Goal: Check status: Check status

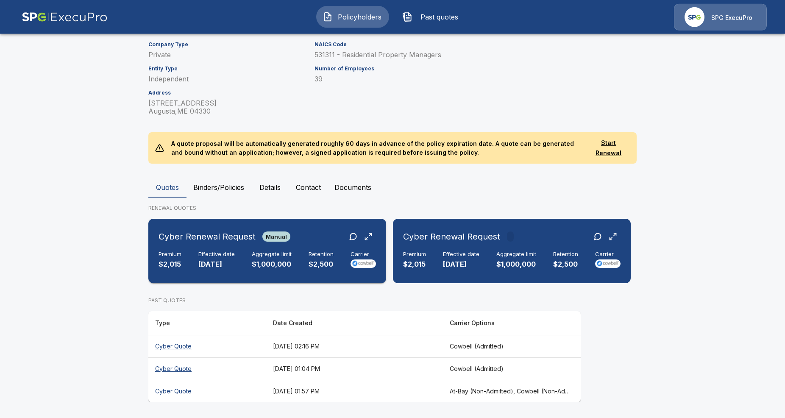
scroll to position [92, 0]
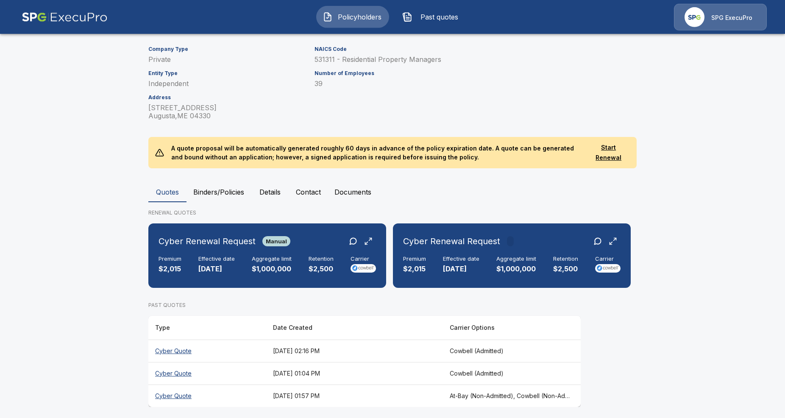
scroll to position [92, 0]
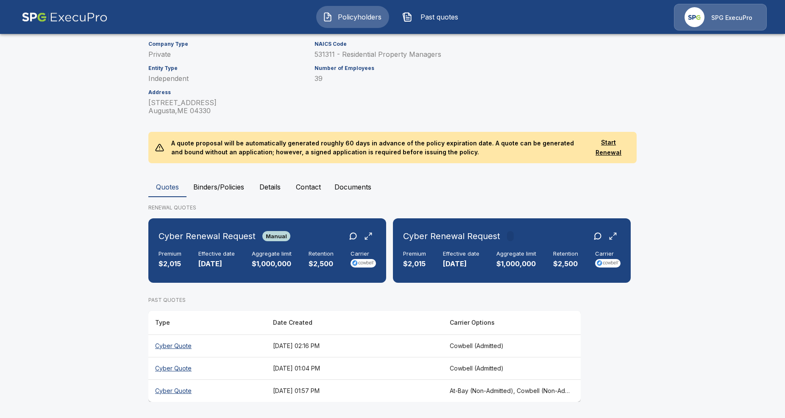
click at [223, 190] on button "Binders/Policies" at bounding box center [219, 187] width 64 height 20
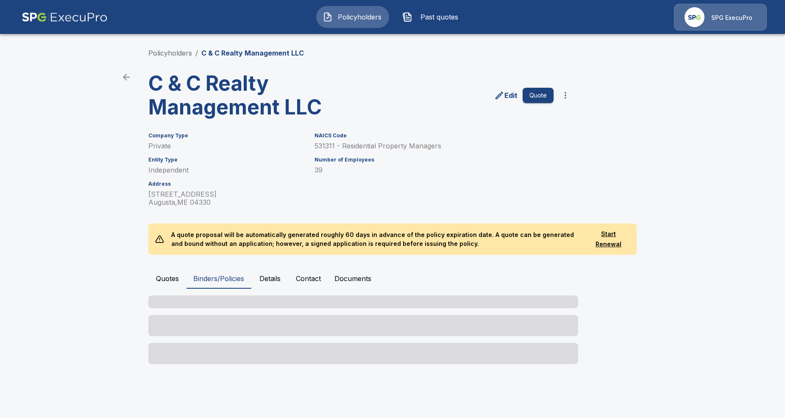
scroll to position [0, 0]
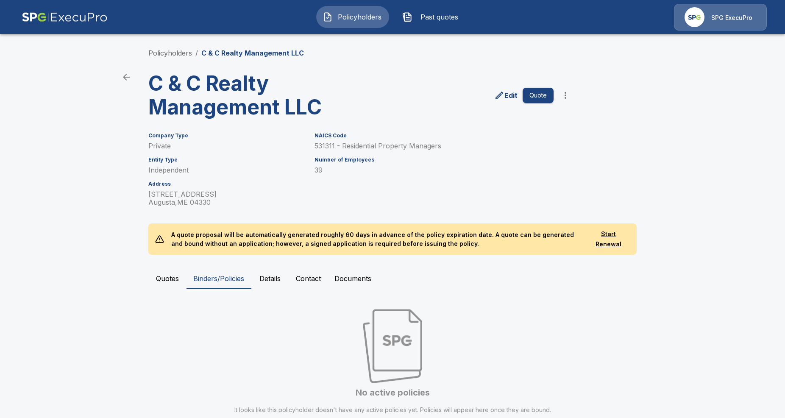
click at [172, 277] on button "Quotes" at bounding box center [167, 278] width 38 height 20
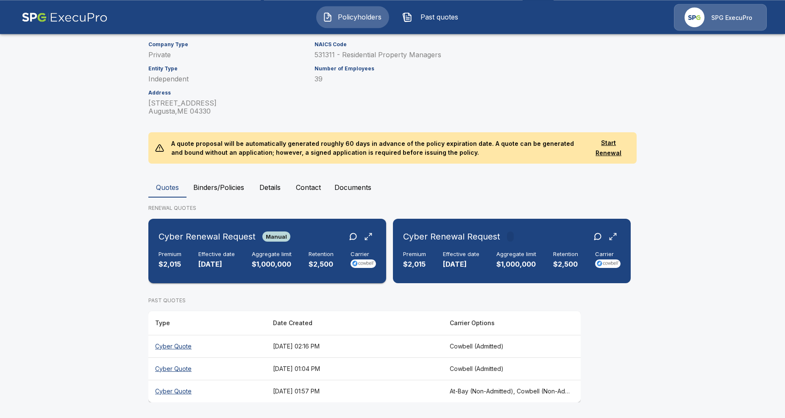
scroll to position [92, 0]
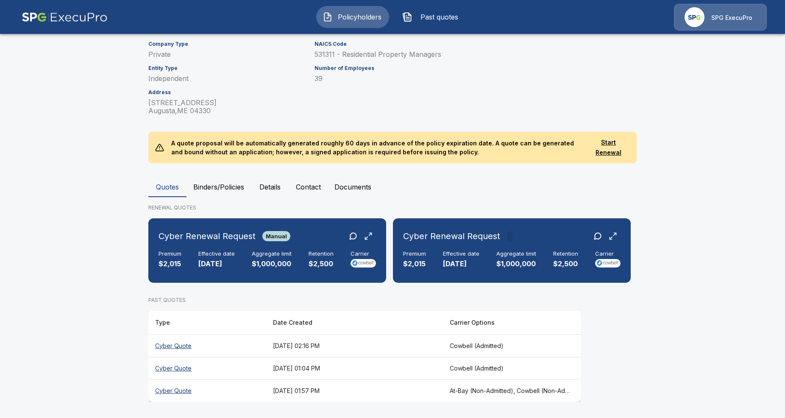
click at [81, 250] on main "Policyholders / C & C Realty Management LLC C & C Realty Management LLC Edit Qu…" at bounding box center [392, 163] width 785 height 510
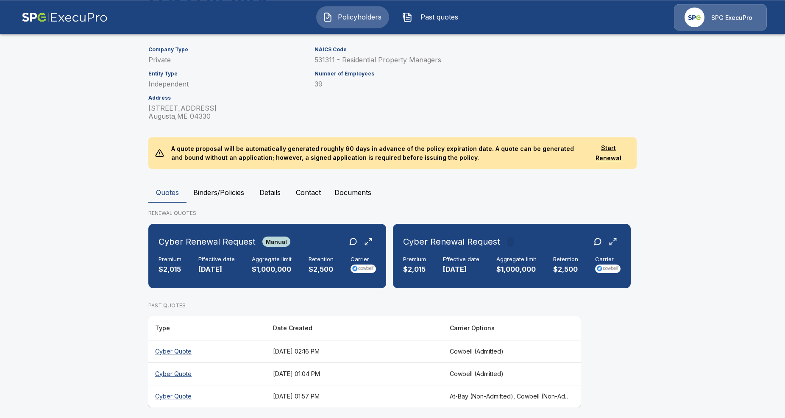
scroll to position [87, 0]
click at [267, 189] on button "Details" at bounding box center [270, 192] width 38 height 20
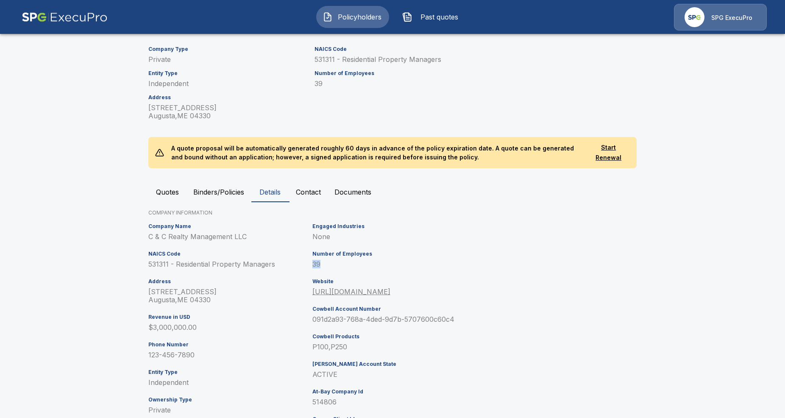
drag, startPoint x: 319, startPoint y: 264, endPoint x: 311, endPoint y: 263, distance: 7.3
click at [311, 263] on div "Engaged Industries None Number of Employees 39 Website [URL][DOMAIN_NAME] Cowbe…" at bounding box center [411, 332] width 205 height 224
click at [436, 235] on p "None" at bounding box center [413, 237] width 201 height 8
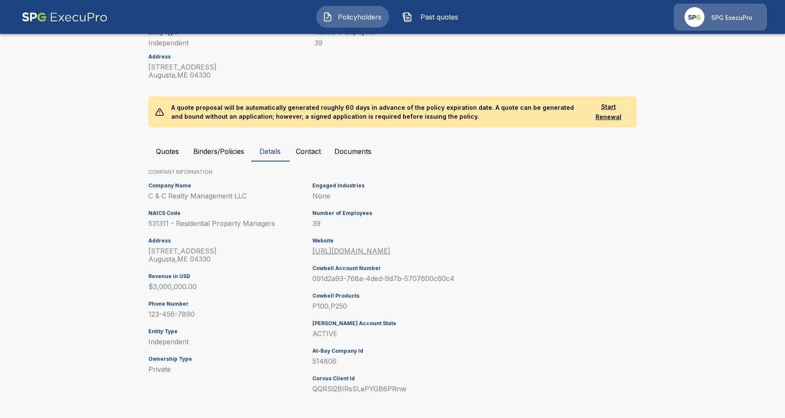
scroll to position [129, 0]
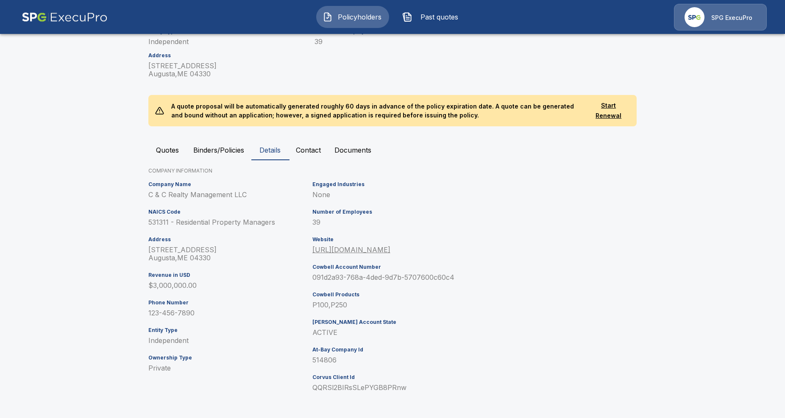
click at [436, 235] on div "Engaged Industries None Number of Employees 39 Website [URL][DOMAIN_NAME] Cowbe…" at bounding box center [411, 290] width 205 height 224
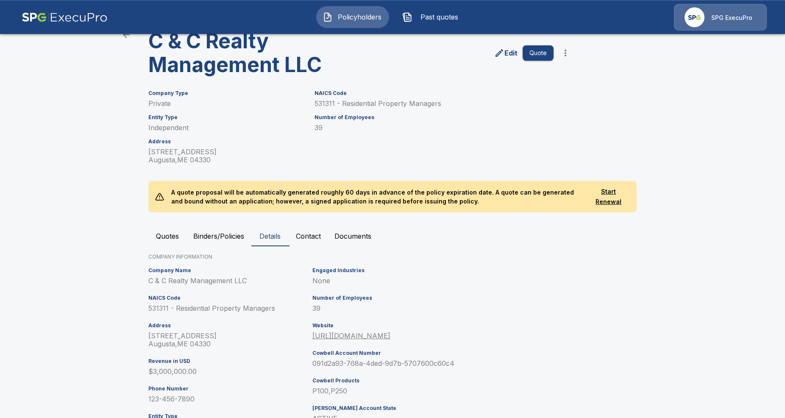
scroll to position [42, 0]
click at [75, 198] on main "Policyholders / C & C Realty Management LLC C & C Realty Management LLC Edit Qu…" at bounding box center [392, 231] width 785 height 547
click at [166, 241] on button "Quotes" at bounding box center [167, 236] width 38 height 20
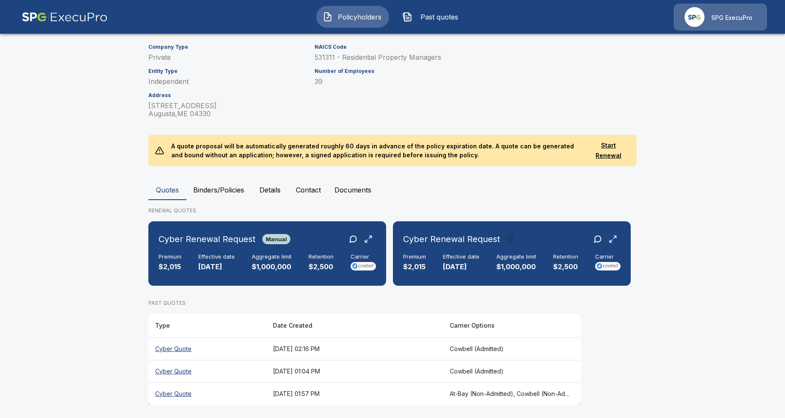
scroll to position [92, 0]
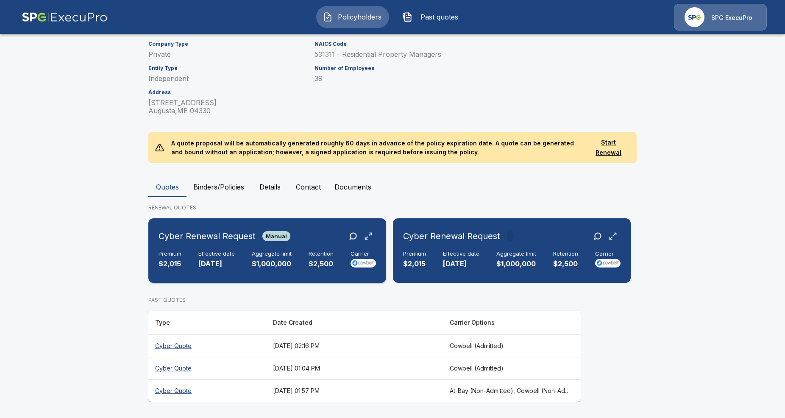
click at [207, 240] on h6 "Cyber Renewal Request" at bounding box center [207, 236] width 97 height 14
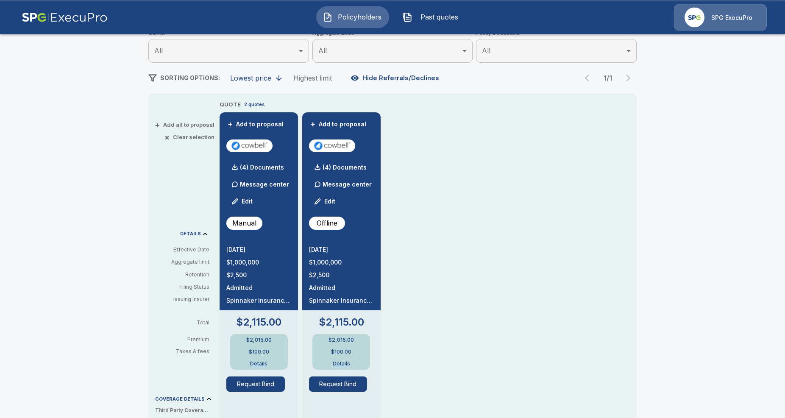
scroll to position [118, 0]
click at [238, 201] on div "button" at bounding box center [235, 201] width 7 height 7
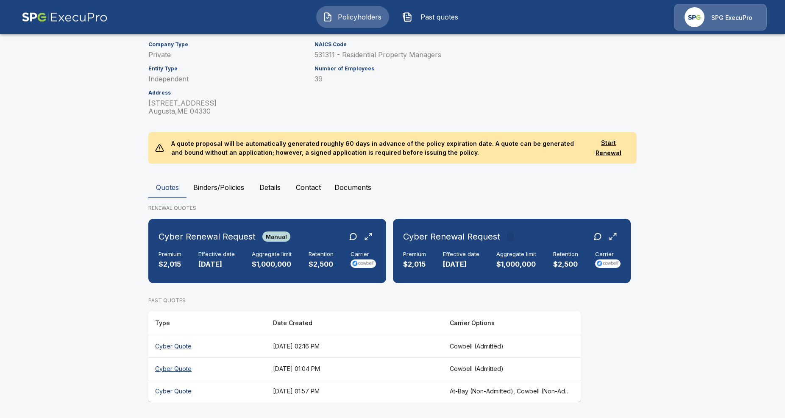
scroll to position [92, 0]
